Goal: Transaction & Acquisition: Book appointment/travel/reservation

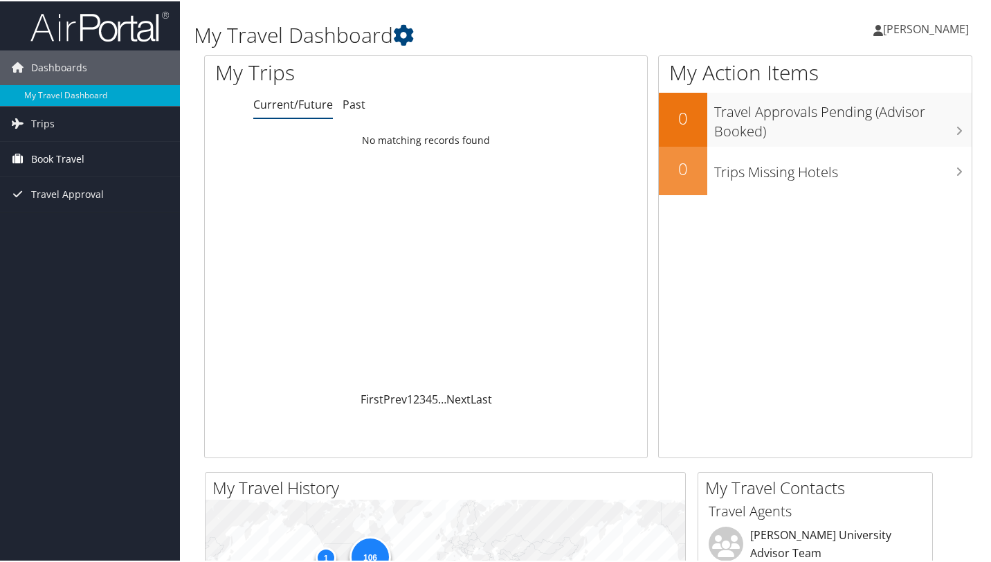
click at [84, 165] on link "Book Travel" at bounding box center [90, 158] width 180 height 35
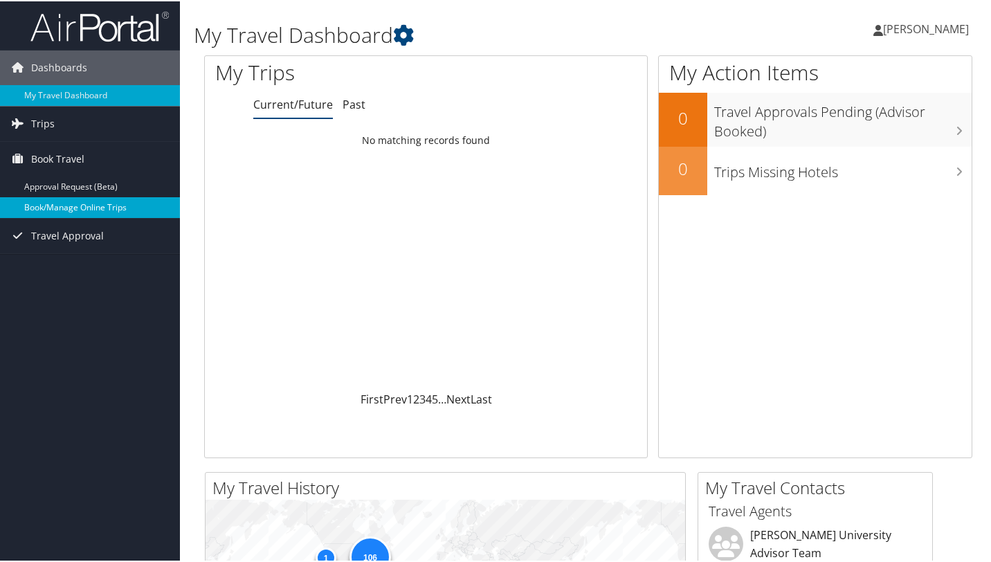
click at [77, 199] on link "Book/Manage Online Trips" at bounding box center [90, 206] width 180 height 21
click at [63, 119] on link "Trips" at bounding box center [90, 122] width 180 height 35
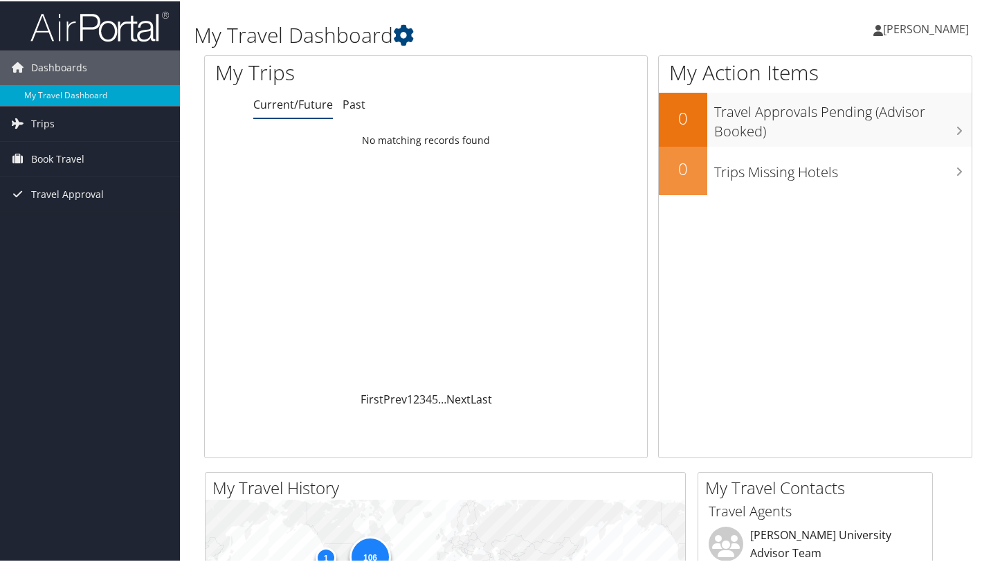
scroll to position [43, 0]
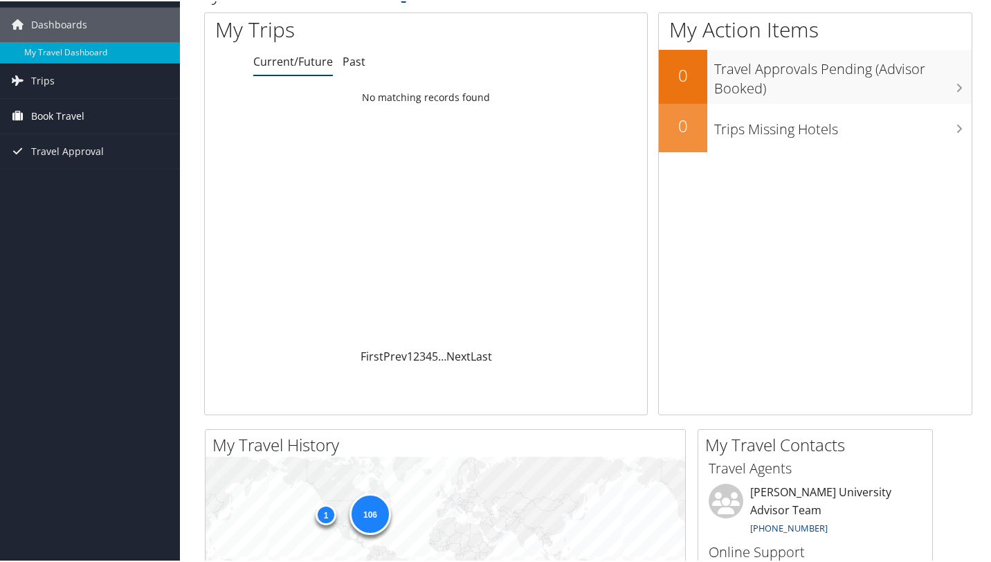
click at [70, 115] on span "Book Travel" at bounding box center [57, 115] width 53 height 35
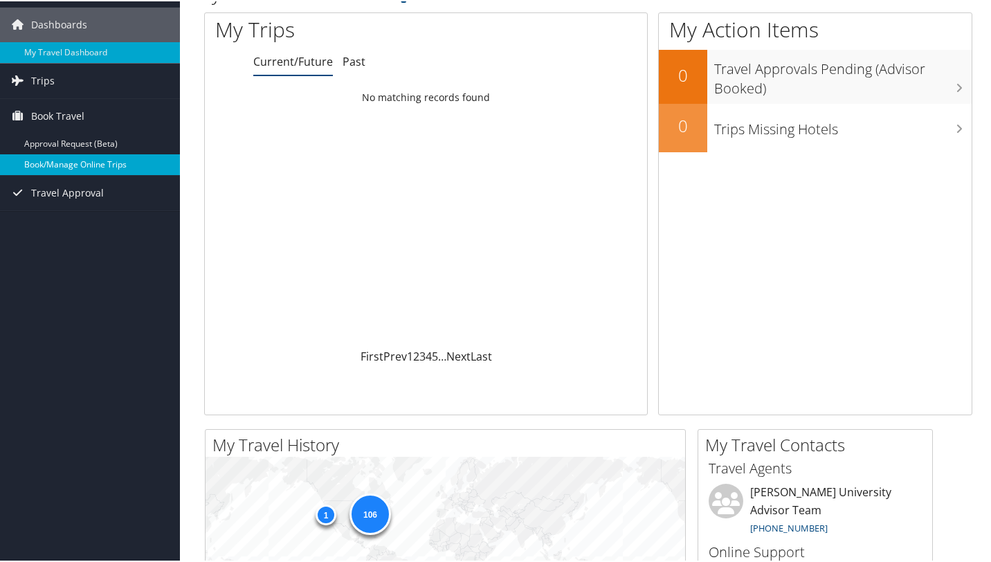
click at [86, 163] on link "Book/Manage Online Trips" at bounding box center [90, 163] width 180 height 21
